Goal: Information Seeking & Learning: Learn about a topic

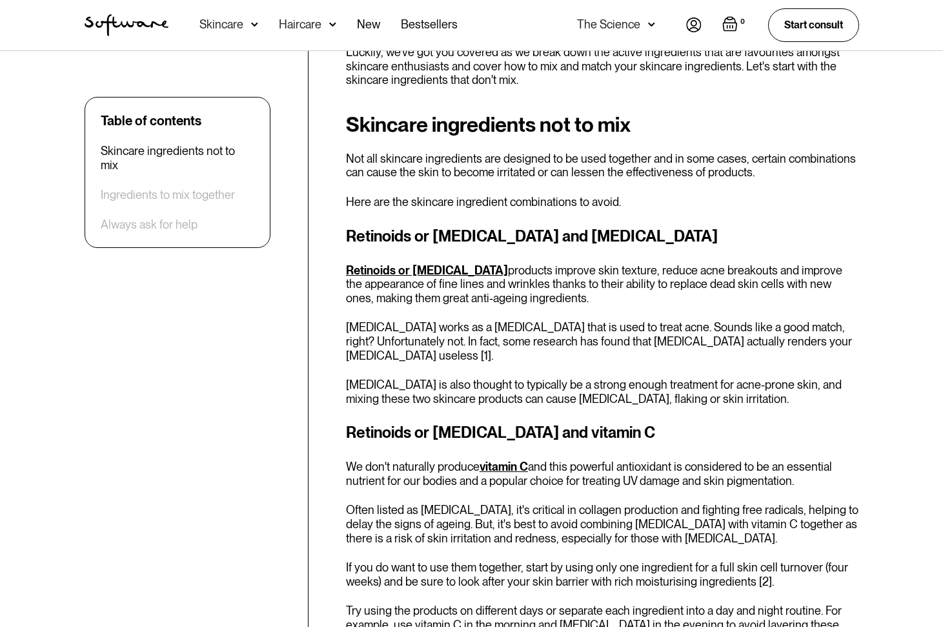
scroll to position [553, 0]
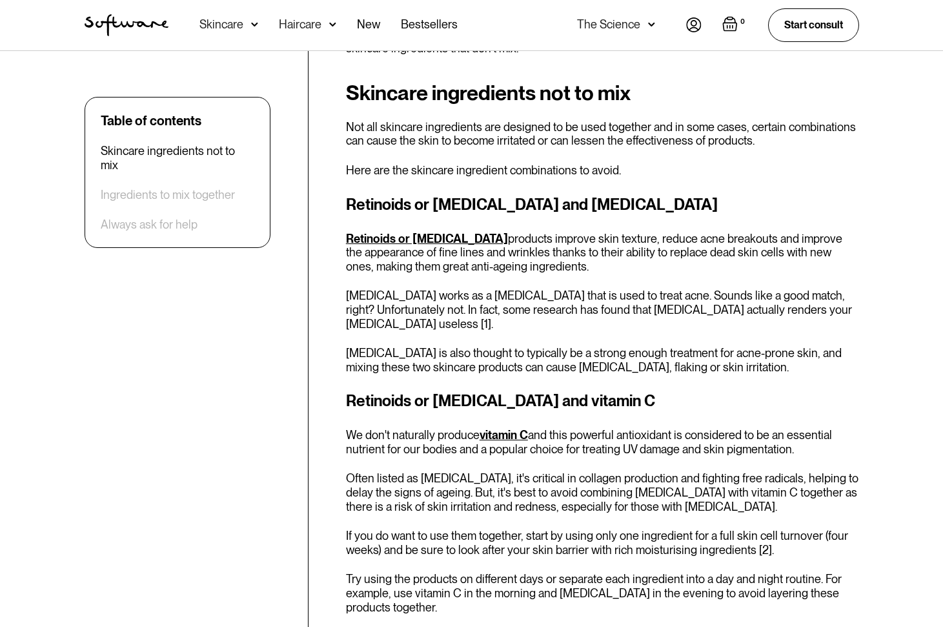
click at [495, 316] on p "[MEDICAL_DATA] works as a [MEDICAL_DATA] that is used to treat acne. Sounds lik…" at bounding box center [602, 310] width 513 height 42
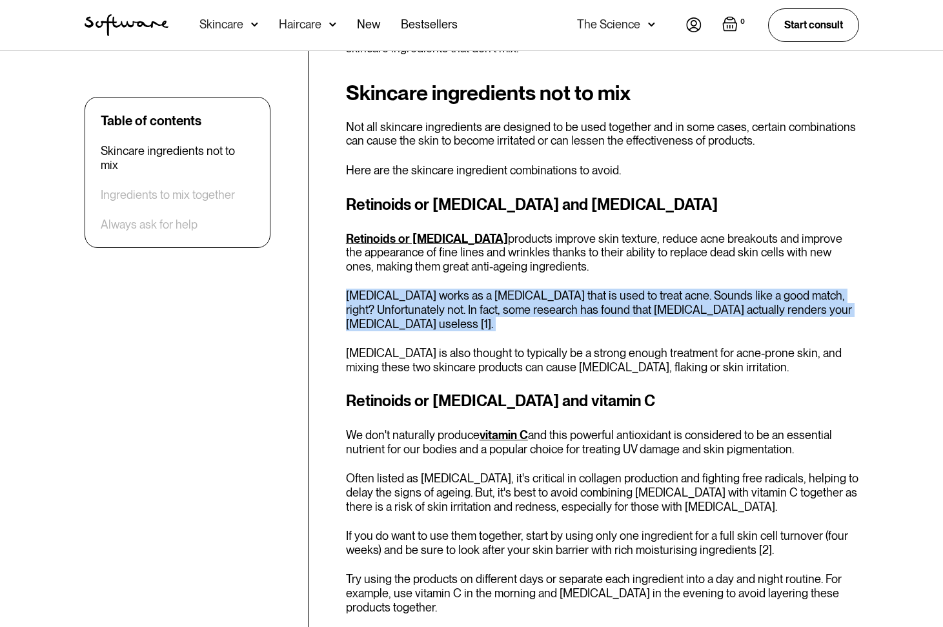
click at [495, 316] on p "[MEDICAL_DATA] works as a [MEDICAL_DATA] that is used to treat acne. Sounds lik…" at bounding box center [602, 310] width 513 height 42
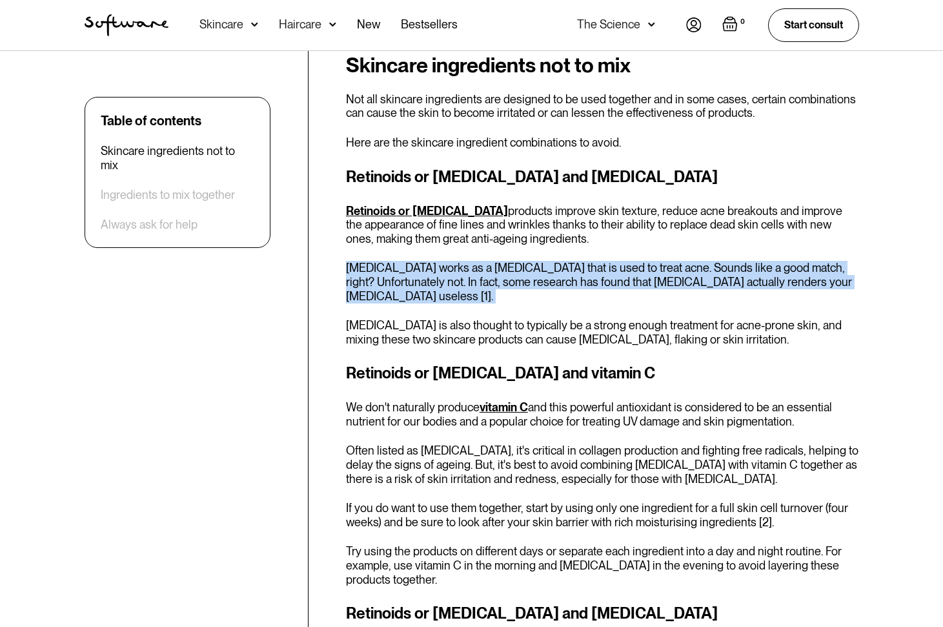
scroll to position [588, 0]
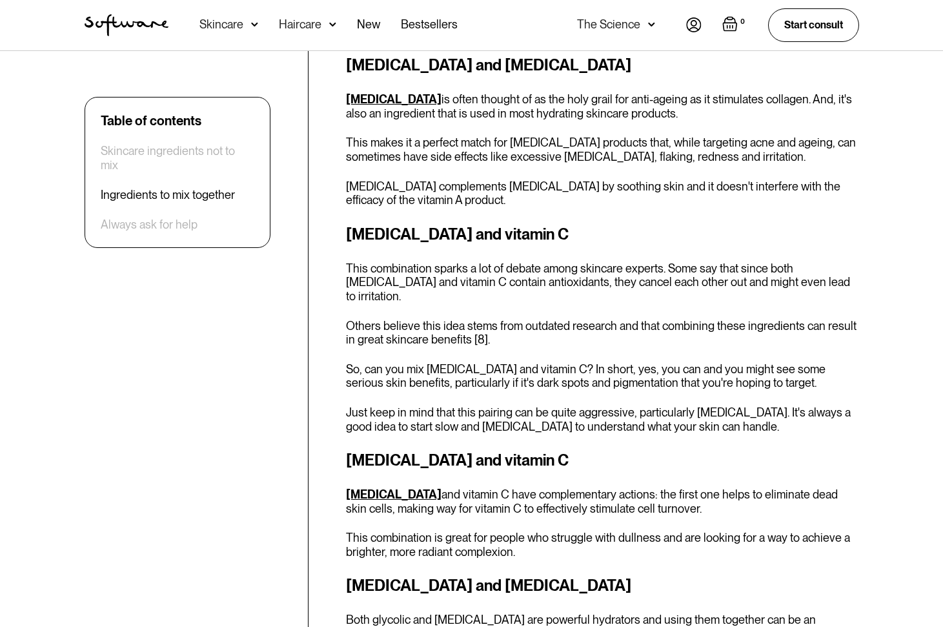
scroll to position [2373, 0]
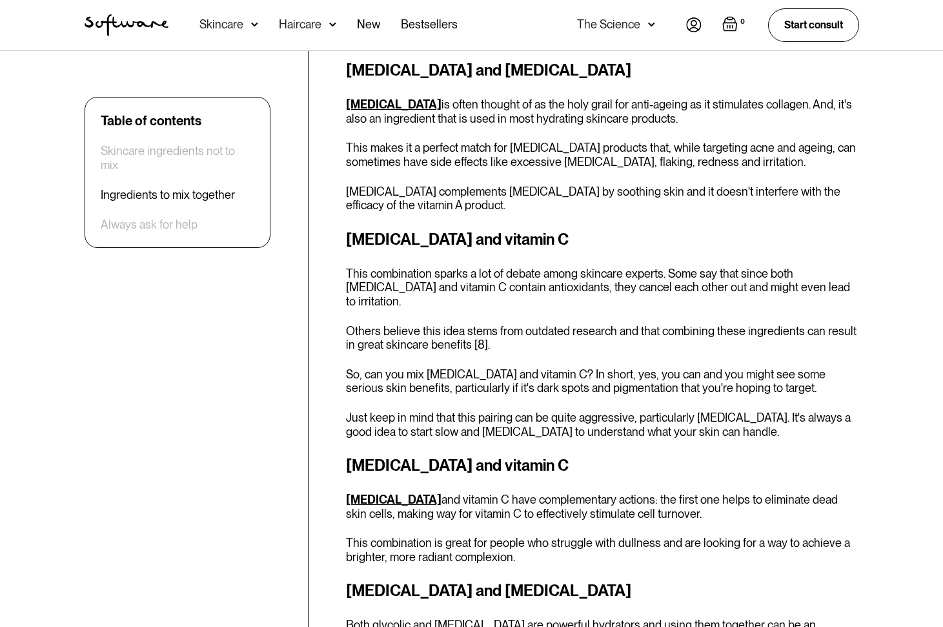
click at [551, 324] on p "Others believe this idea stems from outdated research and that combining these …" at bounding box center [602, 338] width 513 height 28
click at [544, 367] on p "So, can you mix [MEDICAL_DATA] and vitamin C? In short, yes, you can and you mi…" at bounding box center [602, 381] width 513 height 28
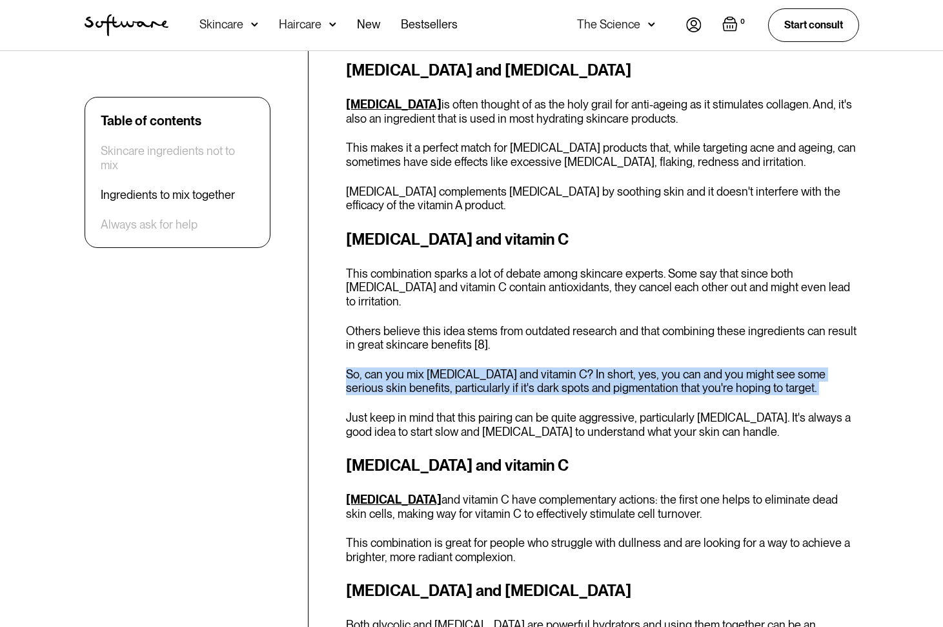
click at [544, 367] on p "So, can you mix [MEDICAL_DATA] and vitamin C? In short, yes, you can and you mi…" at bounding box center [602, 381] width 513 height 28
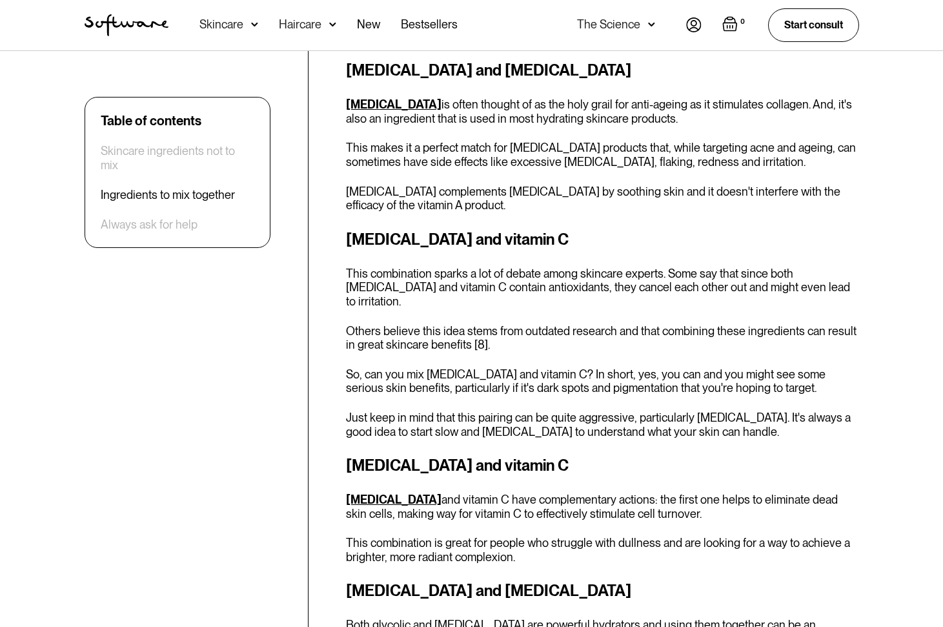
click at [557, 338] on div "[MEDICAL_DATA] and vitamin C This combination sparks a lot of debate among skin…" at bounding box center [602, 333] width 513 height 211
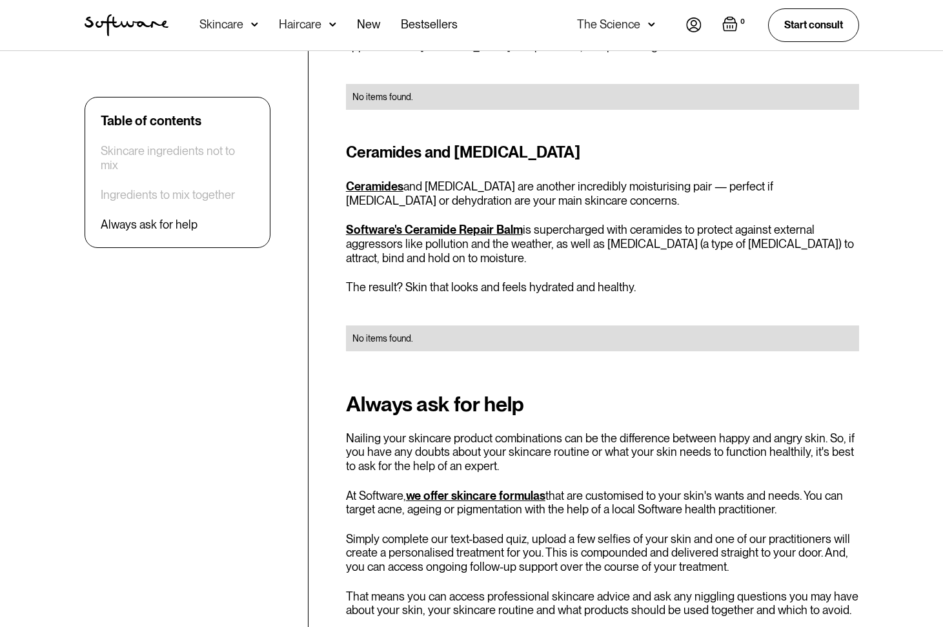
scroll to position [3569, 0]
